Goal: Task Accomplishment & Management: Complete application form

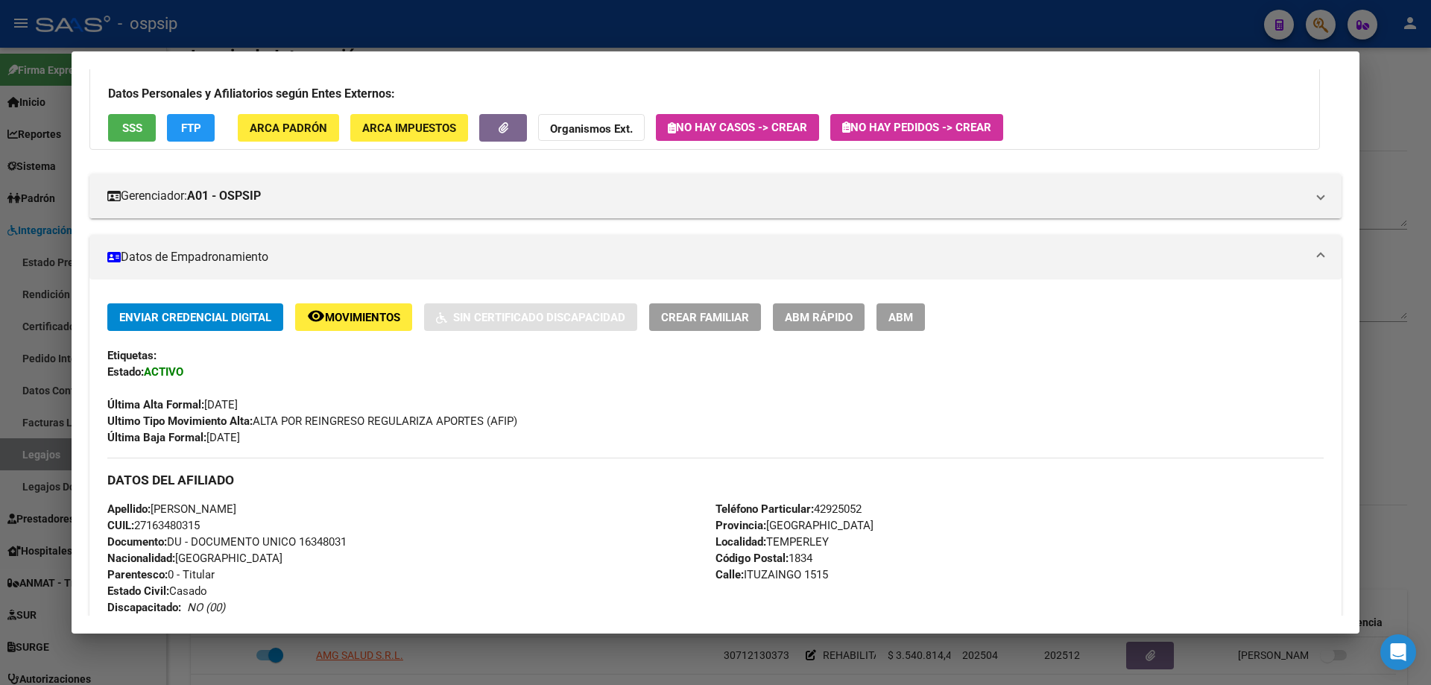
scroll to position [224, 0]
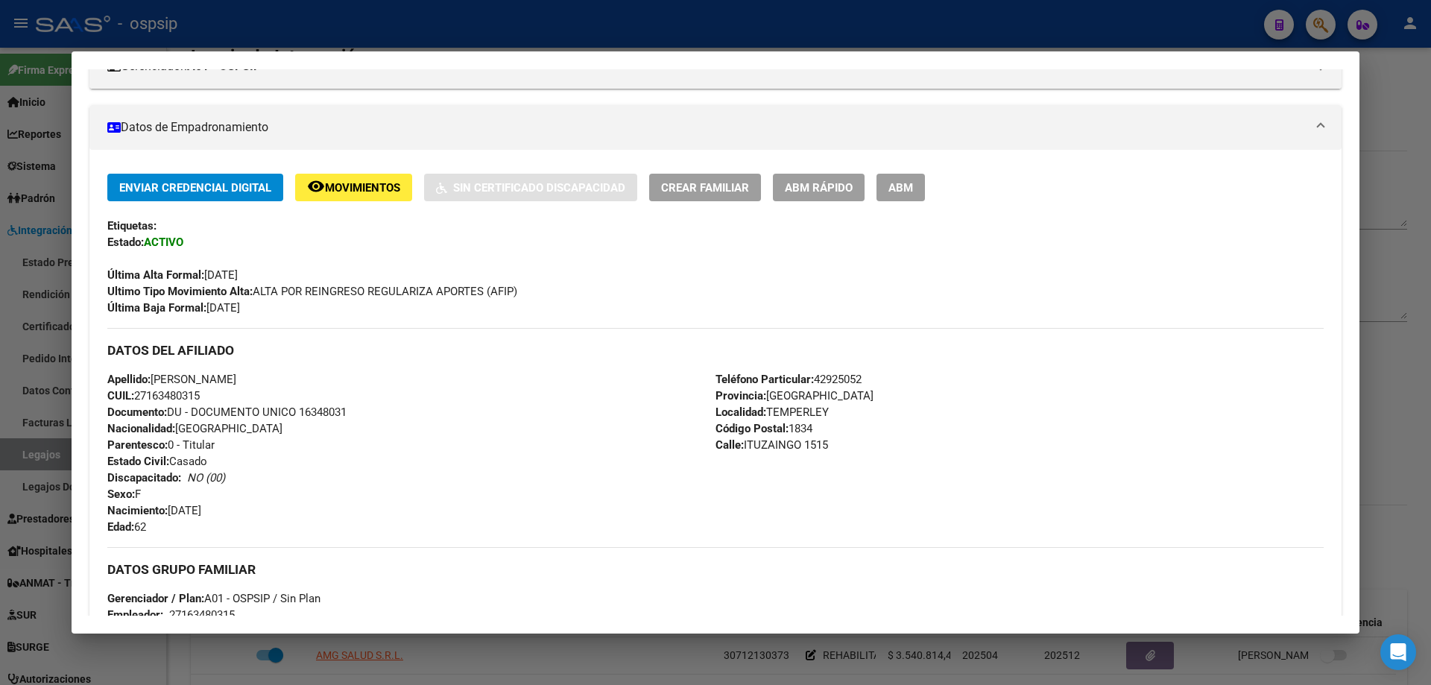
click at [31, 459] on div at bounding box center [715, 342] width 1431 height 685
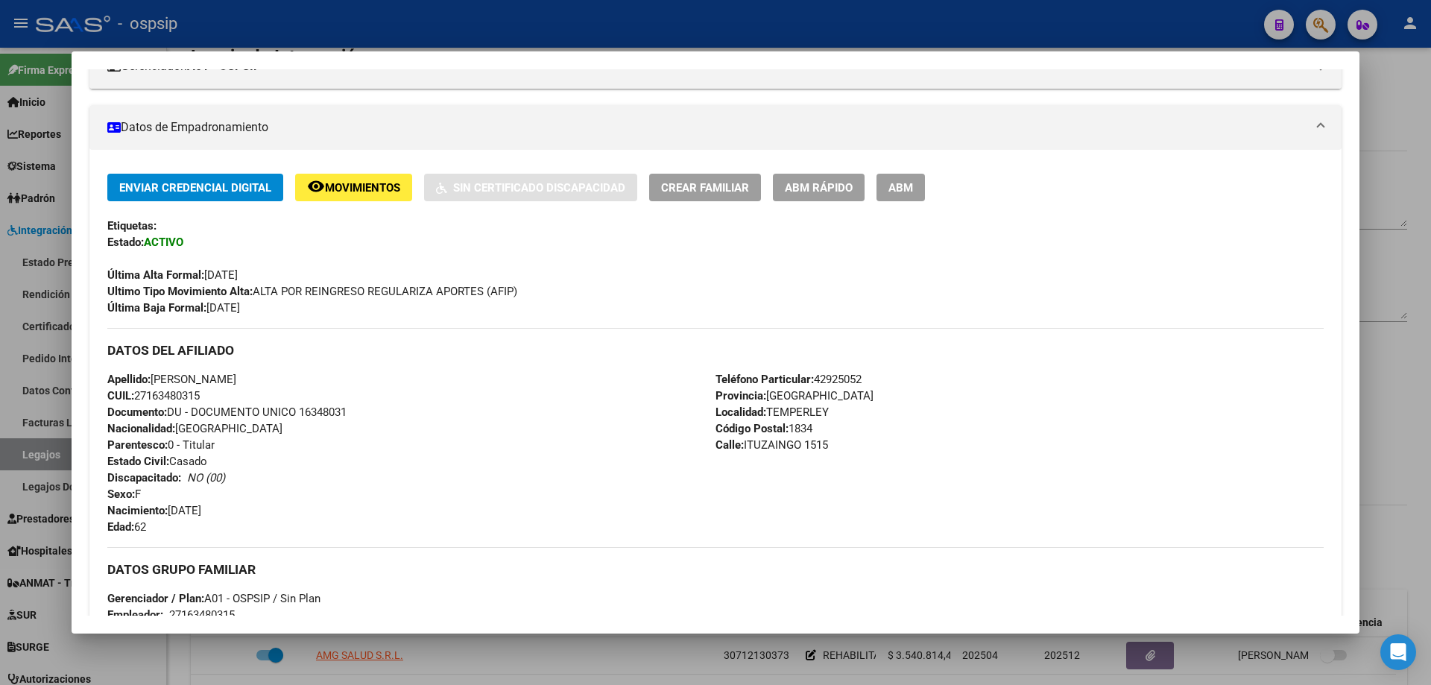
click at [31, 459] on div at bounding box center [715, 342] width 1431 height 685
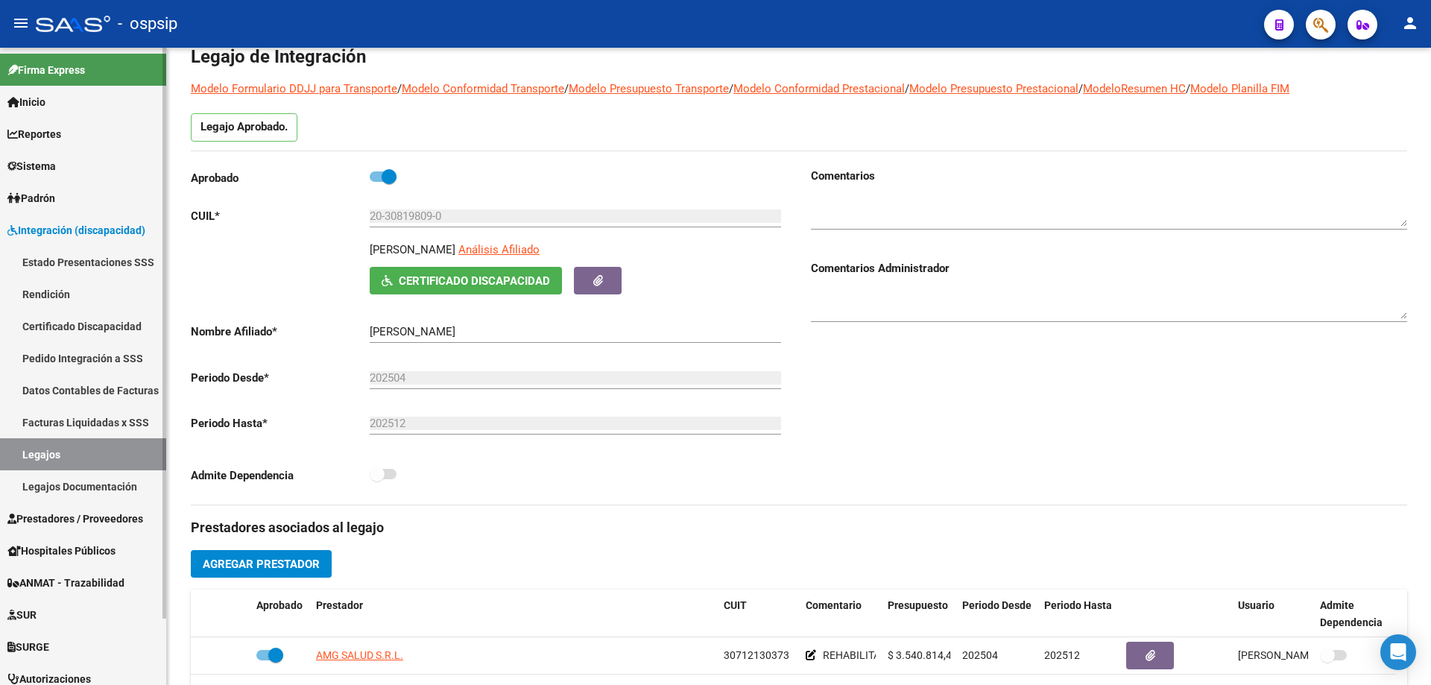
click at [22, 452] on link "Legajos" at bounding box center [83, 454] width 166 height 32
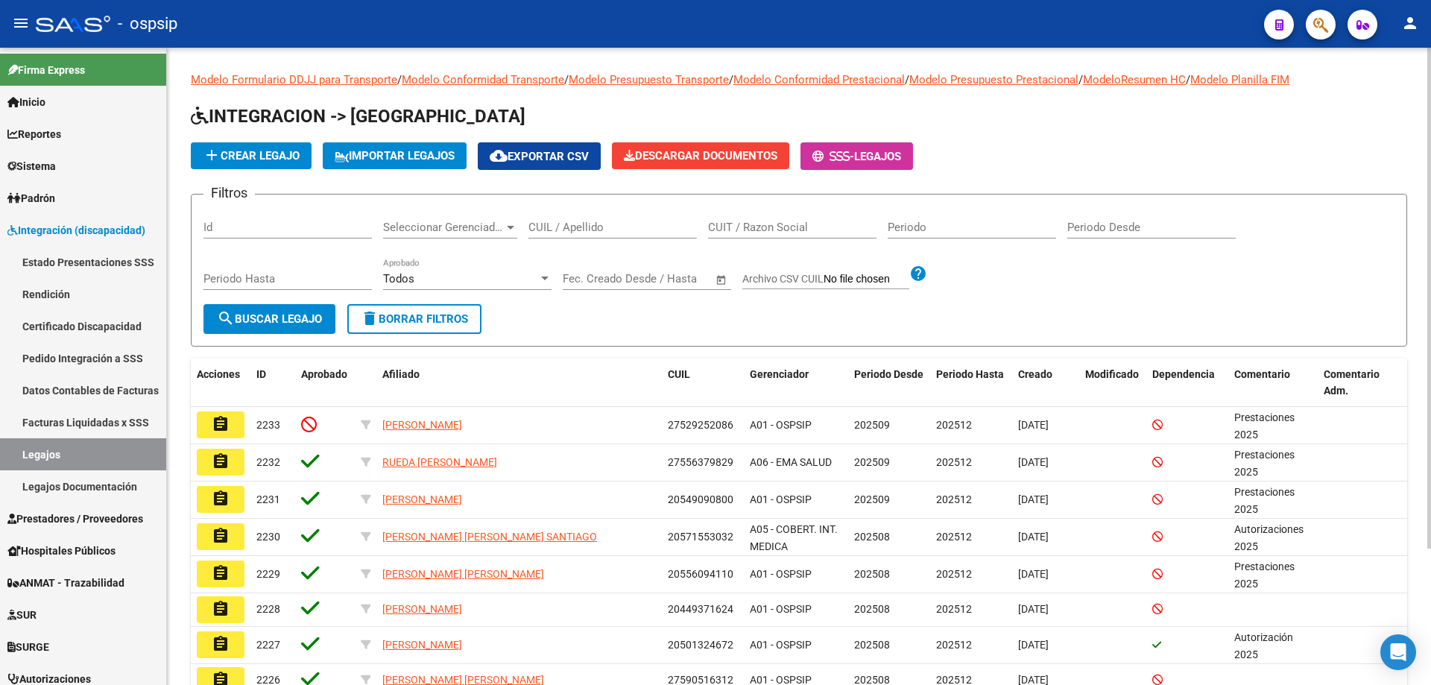
click at [557, 212] on div "CUIL / Apellido" at bounding box center [612, 222] width 168 height 32
click at [566, 218] on div "CUIL / Apellido" at bounding box center [612, 222] width 168 height 32
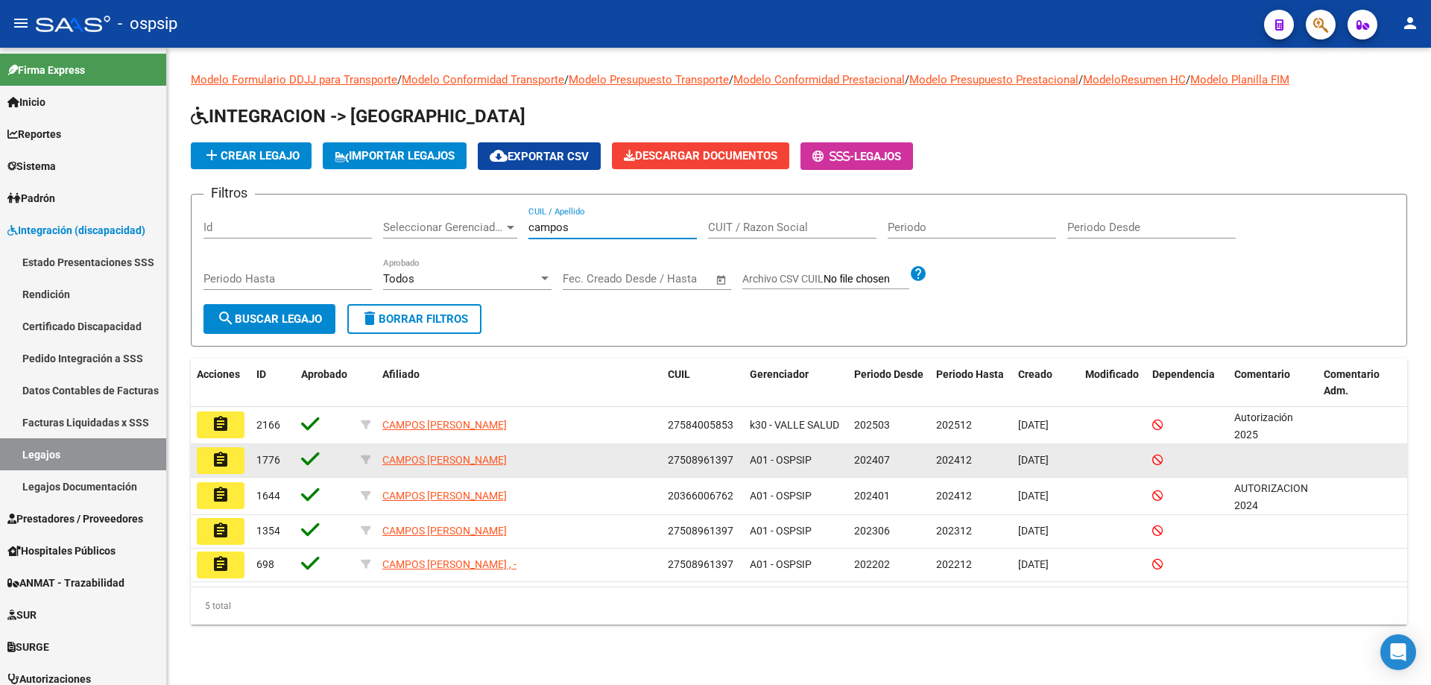
type input "campos"
click at [206, 464] on button "assignment" at bounding box center [221, 460] width 48 height 27
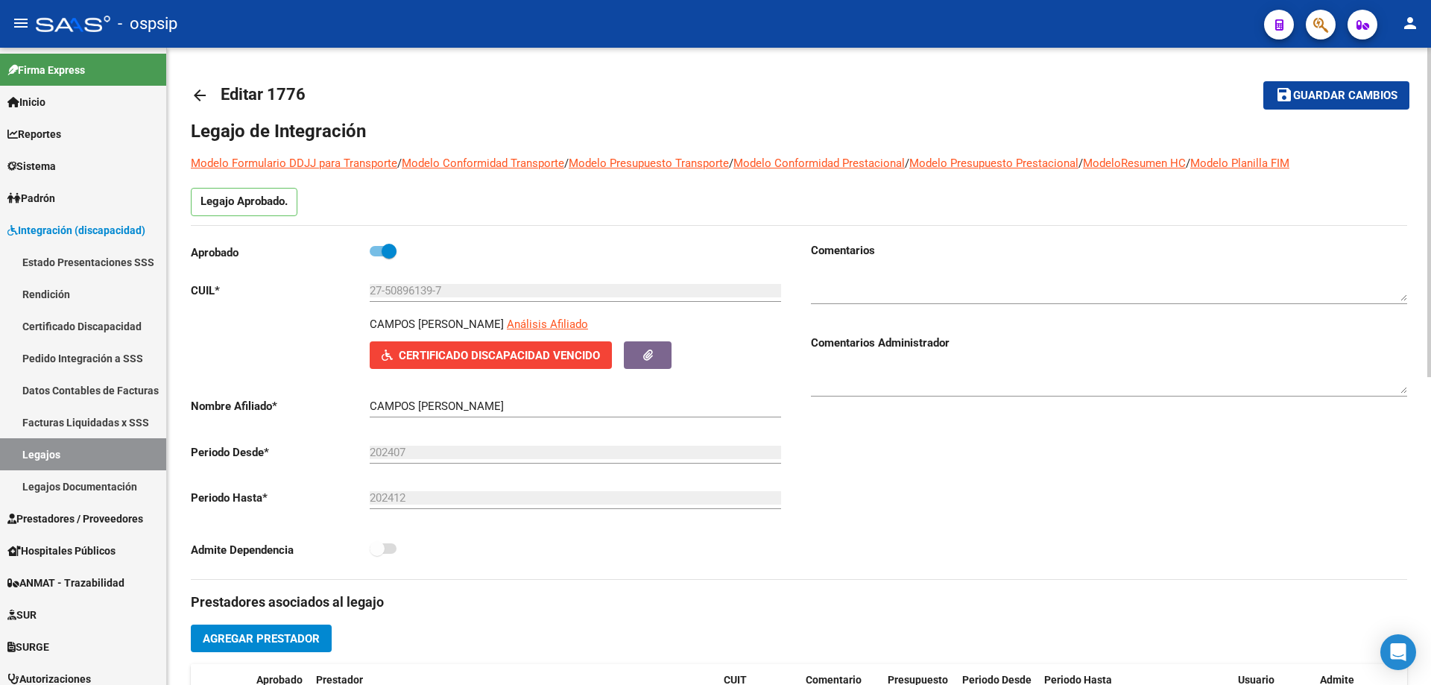
click at [564, 355] on span "Certificado Discapacidad Vencido" at bounding box center [499, 355] width 201 height 13
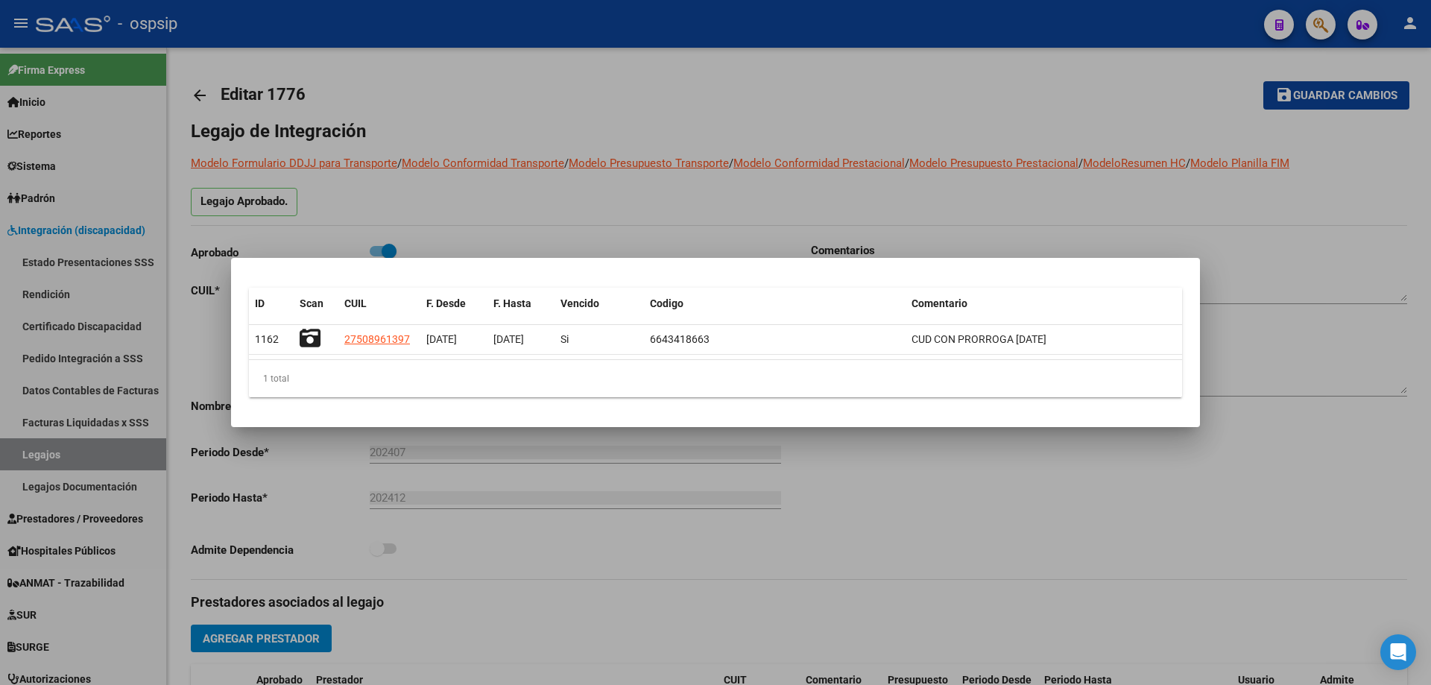
click at [728, 554] on div at bounding box center [715, 342] width 1431 height 685
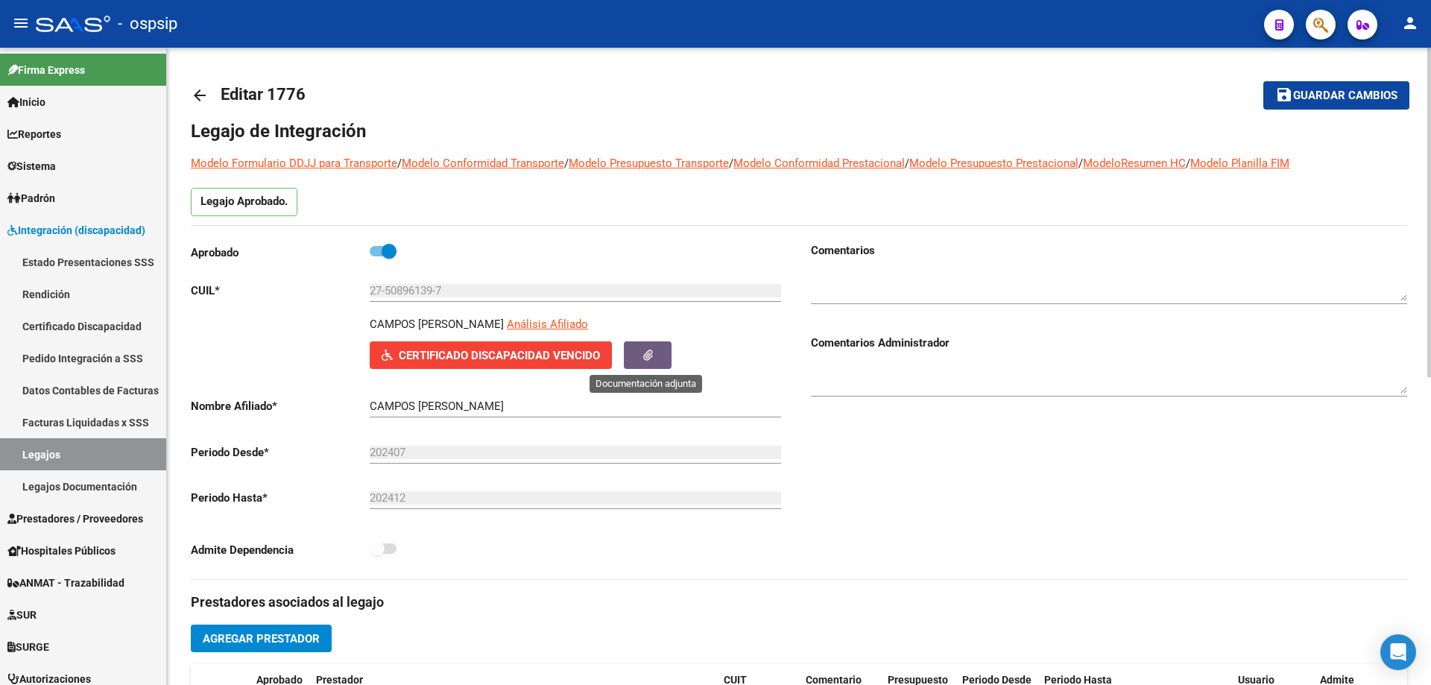
click at [627, 363] on button "button" at bounding box center [648, 355] width 48 height 28
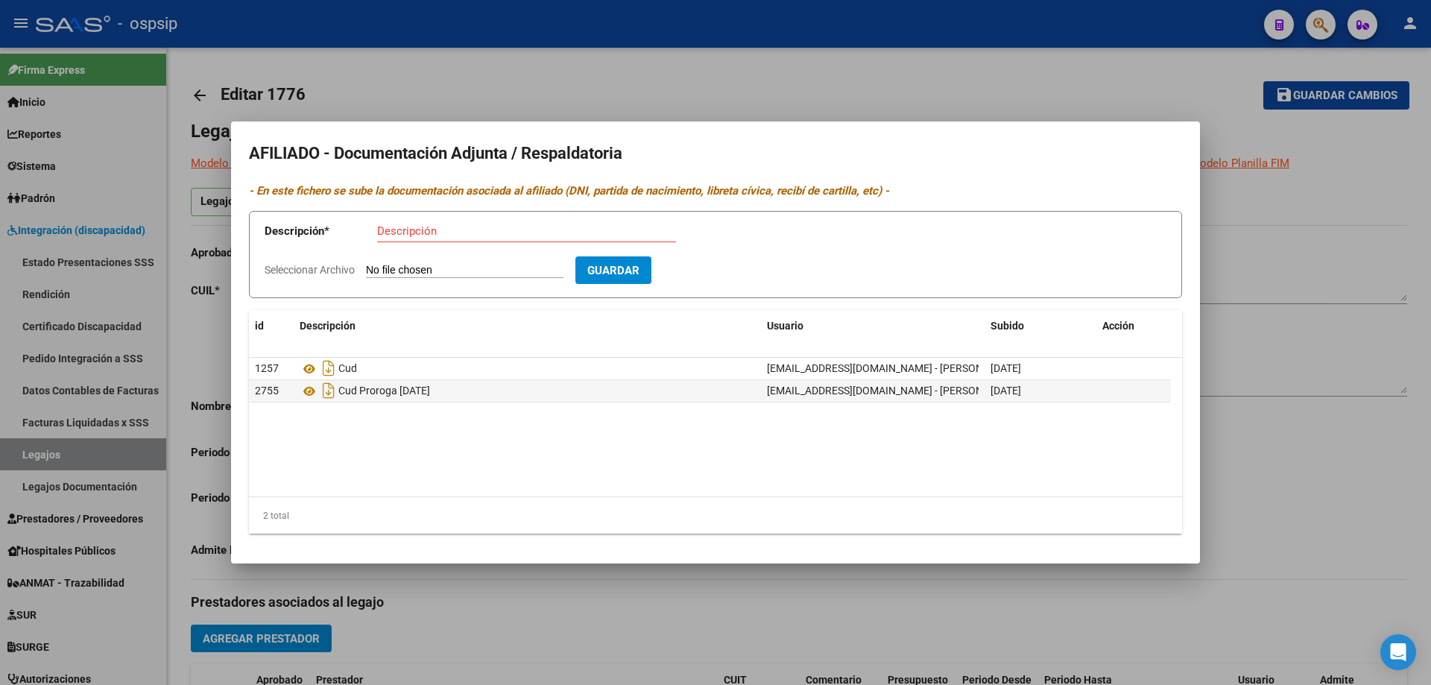
click at [540, 57] on div at bounding box center [715, 342] width 1431 height 685
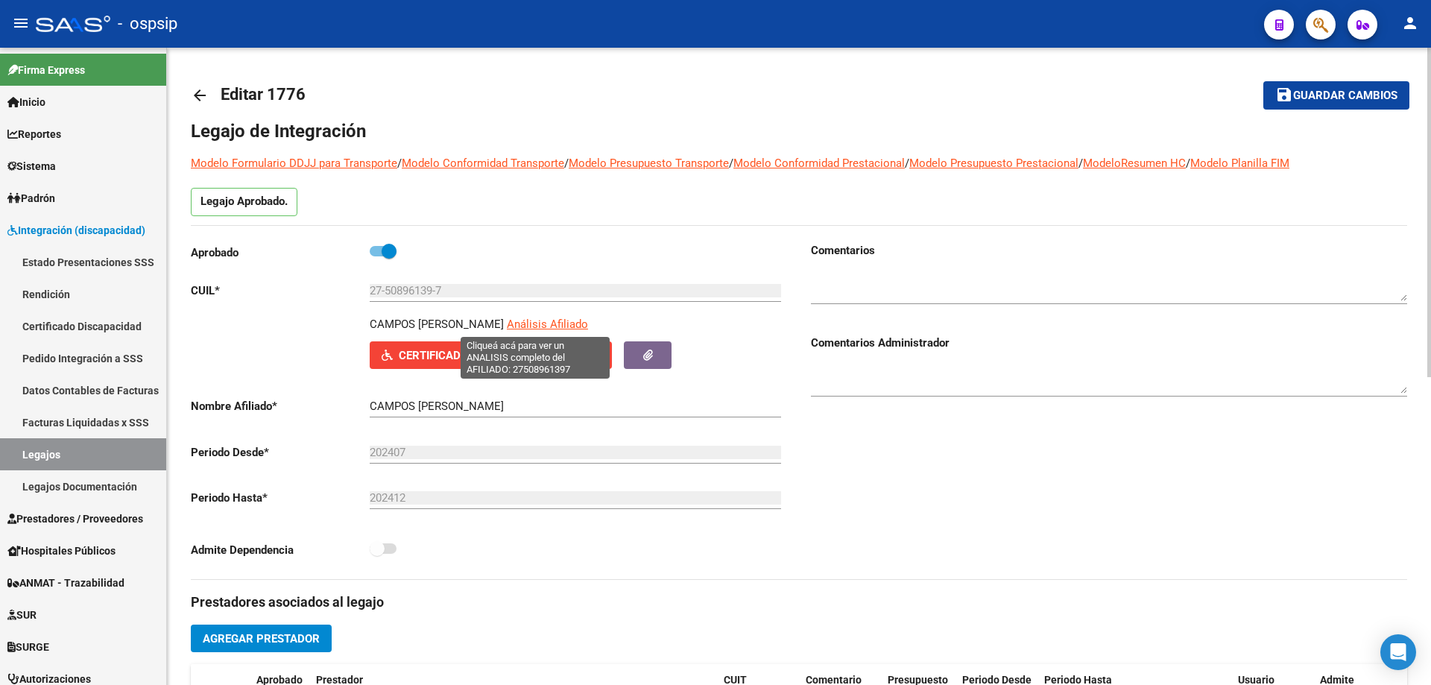
click at [563, 321] on span "Análisis Afiliado" at bounding box center [547, 323] width 81 height 13
type textarea "27508961397"
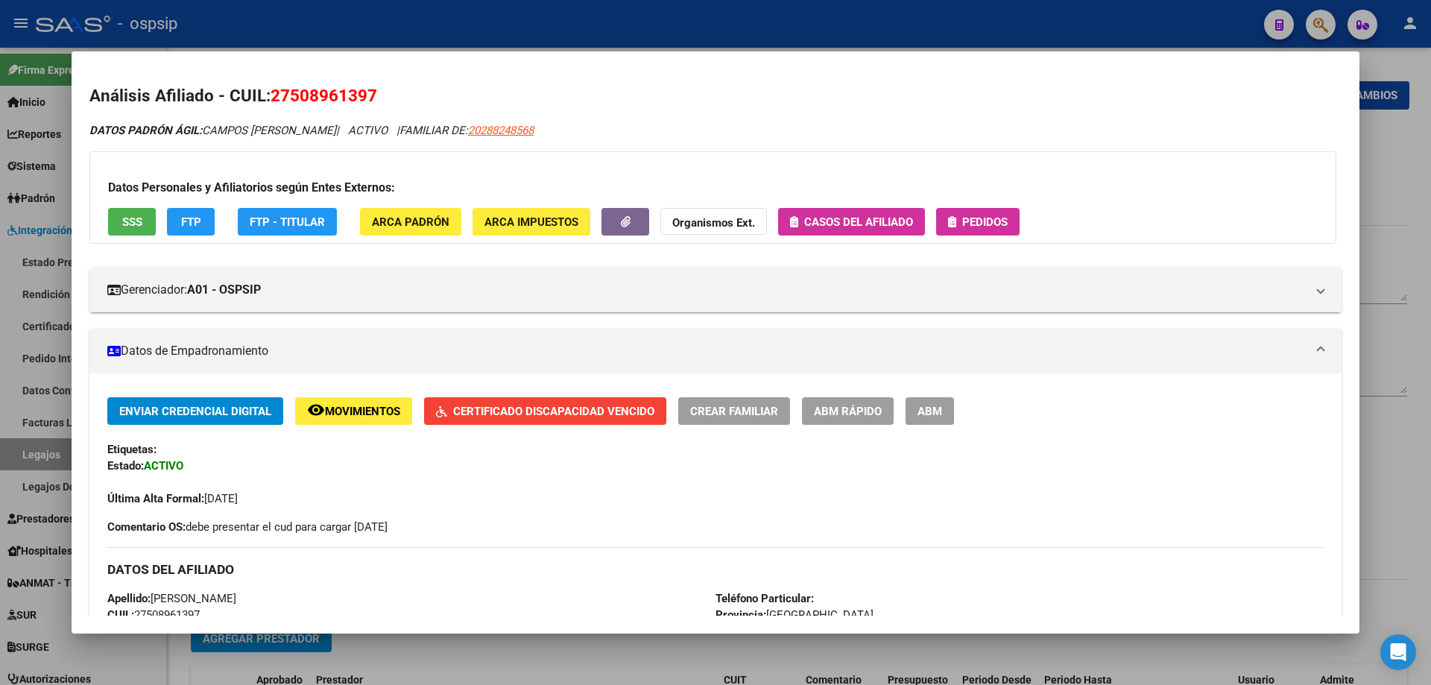
click at [138, 209] on button "SSS" at bounding box center [132, 222] width 48 height 28
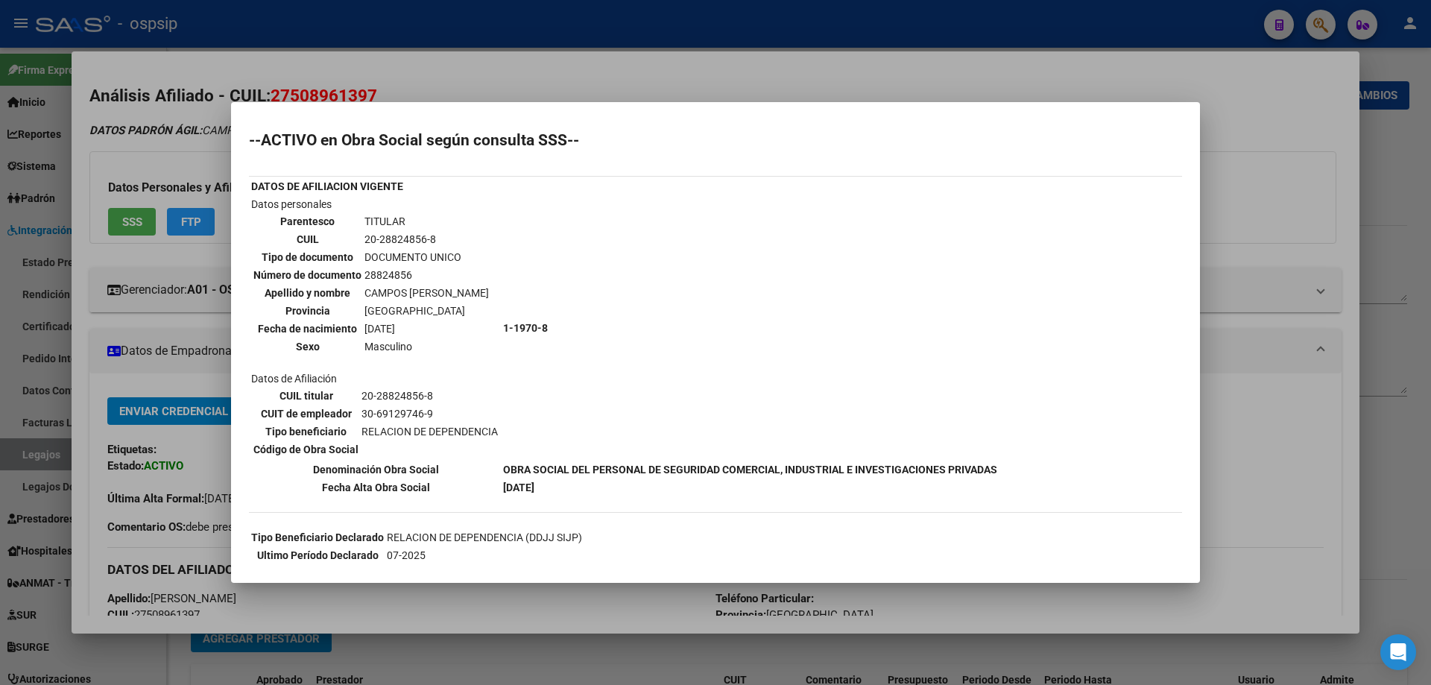
click at [555, 85] on div at bounding box center [715, 342] width 1431 height 685
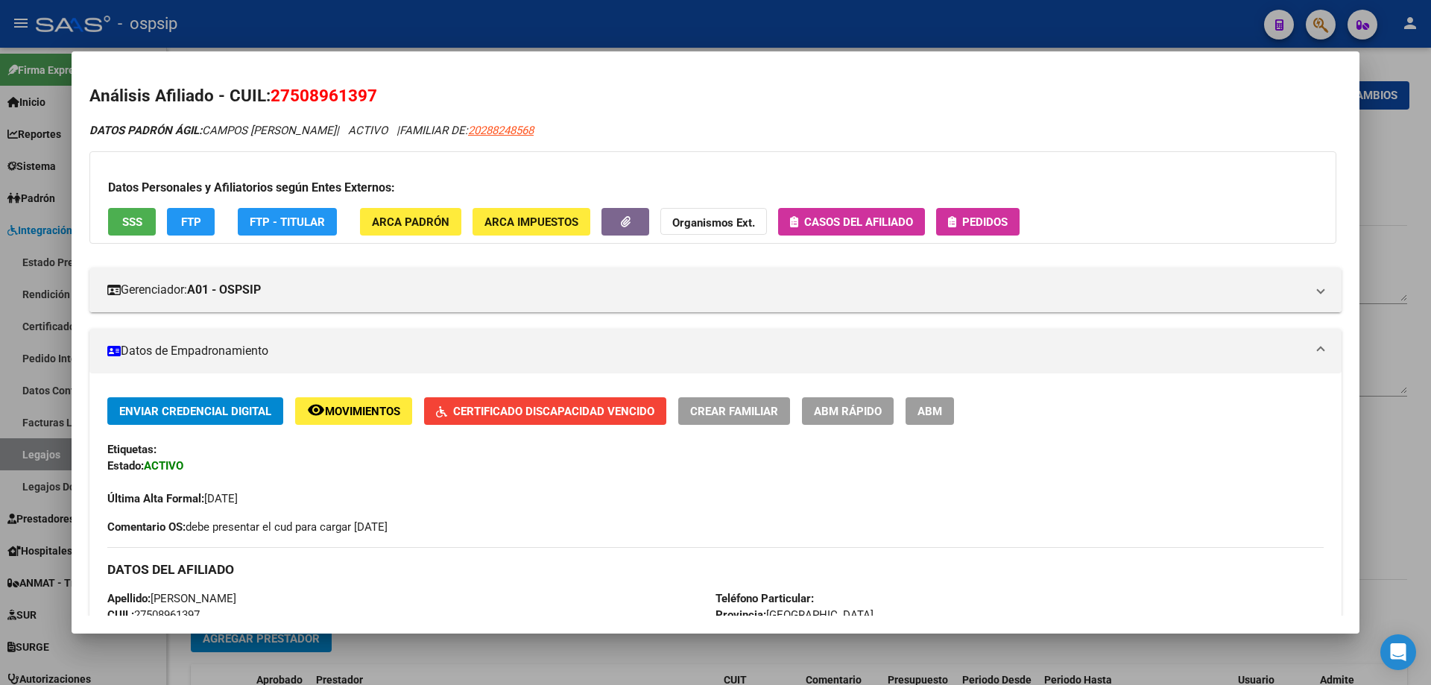
click at [546, 34] on div at bounding box center [715, 342] width 1431 height 685
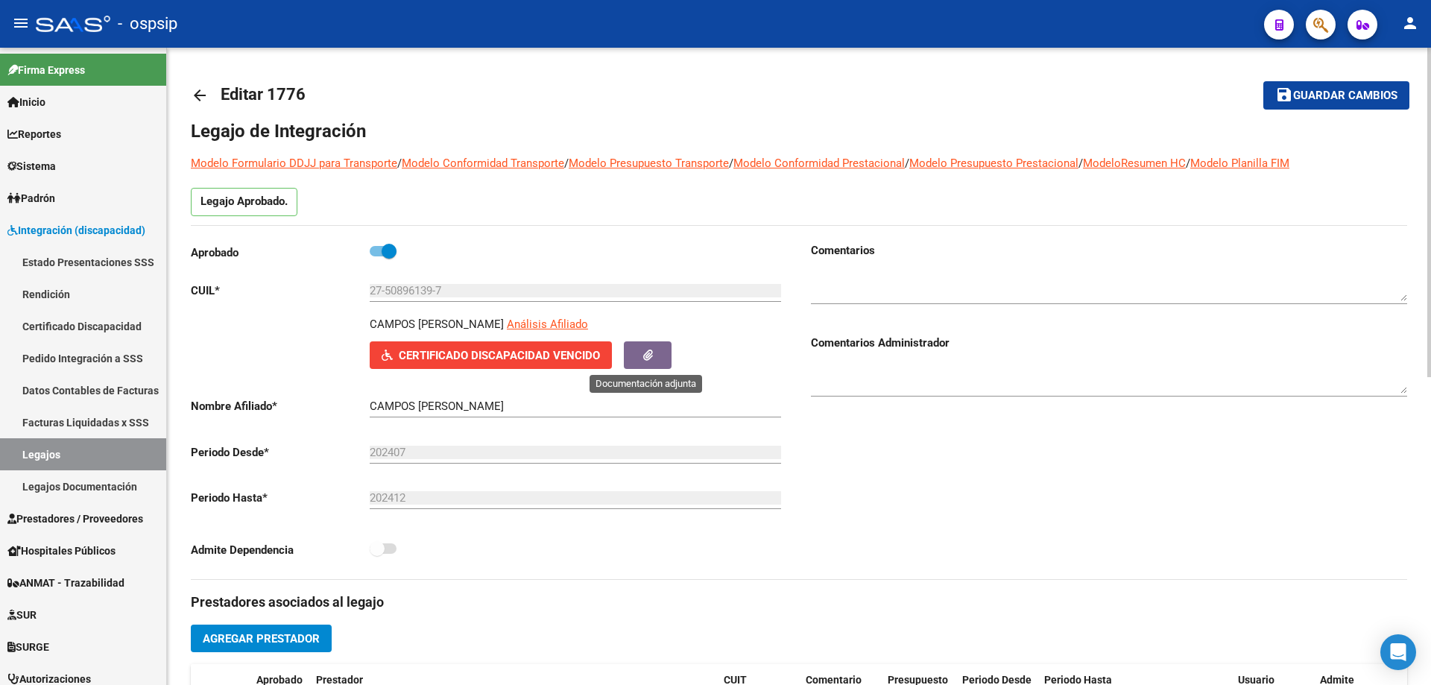
click at [660, 366] on button "button" at bounding box center [648, 355] width 48 height 28
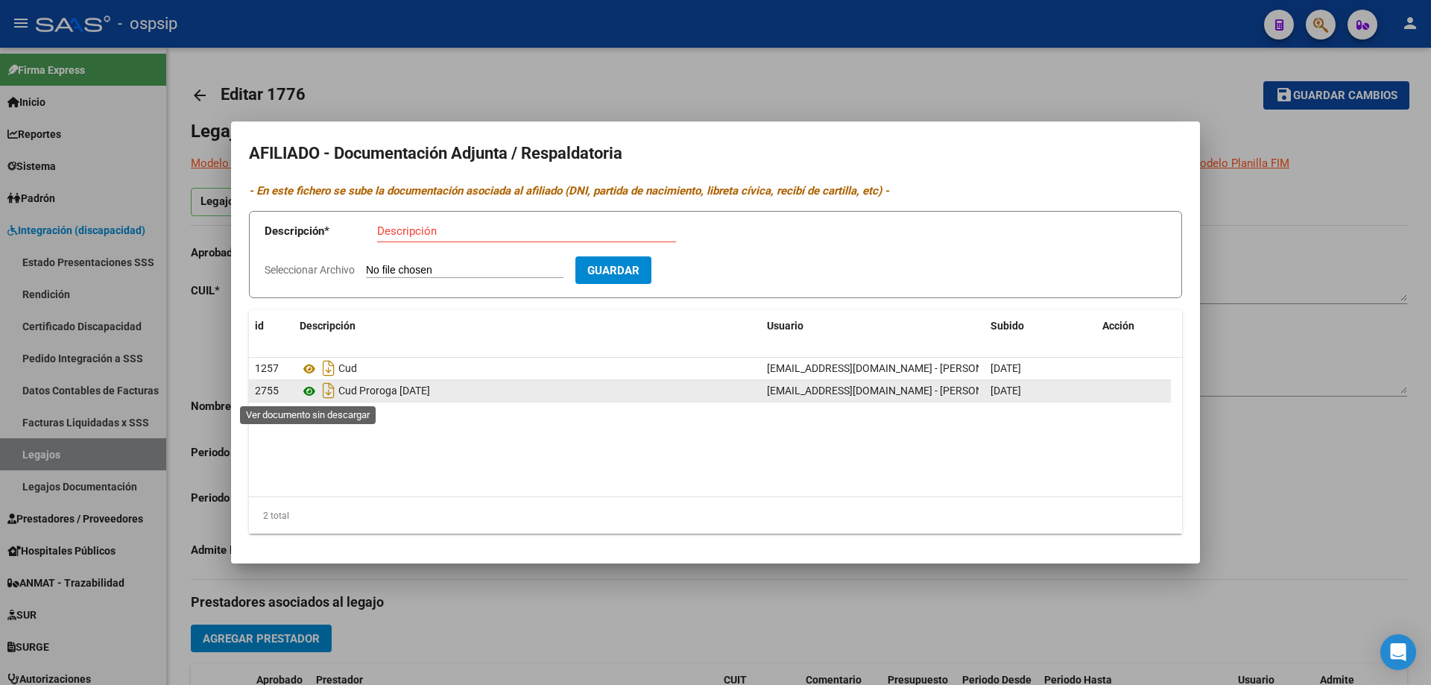
click at [310, 390] on icon at bounding box center [309, 391] width 19 height 18
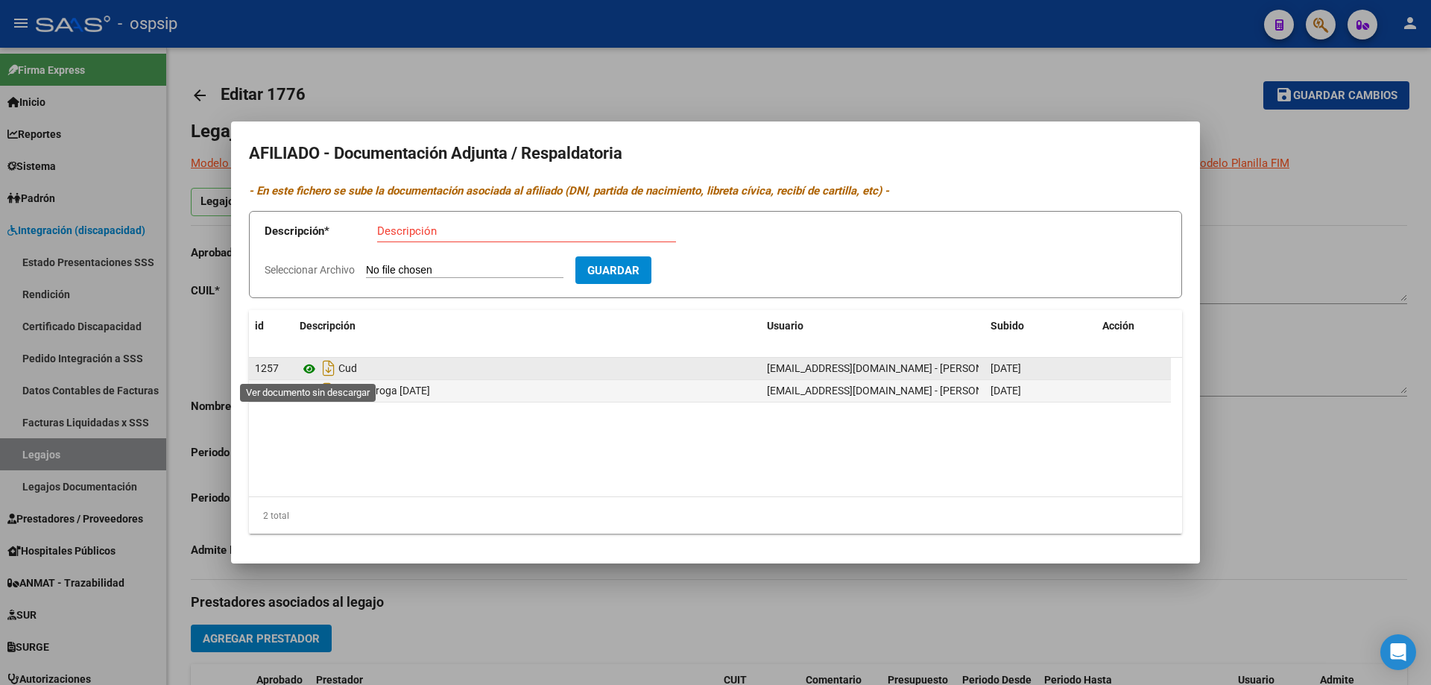
click at [305, 372] on icon at bounding box center [309, 369] width 19 height 18
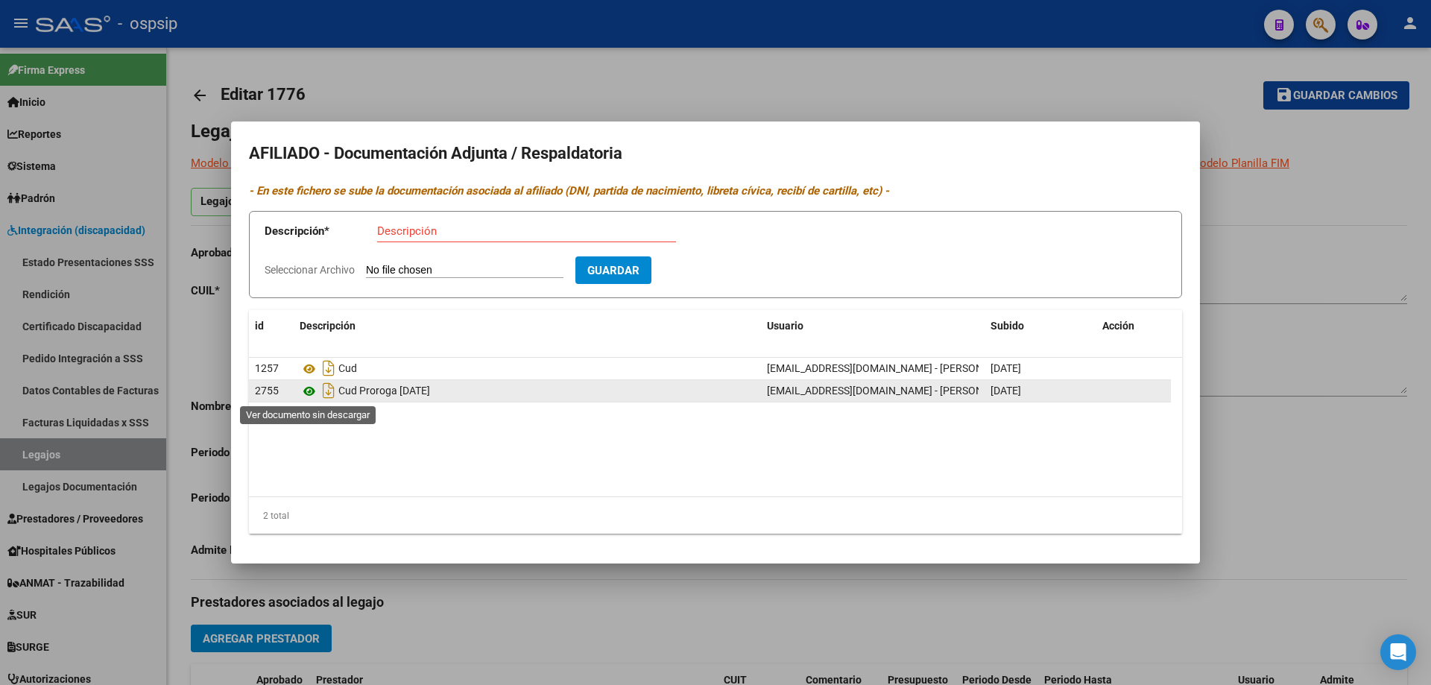
click at [309, 396] on icon at bounding box center [309, 391] width 19 height 18
